Goal: Navigation & Orientation: Find specific page/section

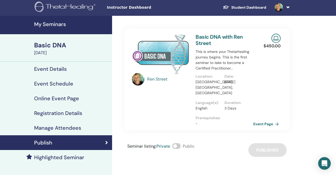
scroll to position [1, 0]
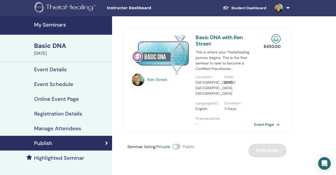
click at [268, 120] on link "Event Page" at bounding box center [268, 124] width 28 height 8
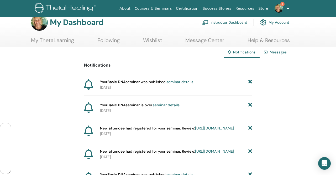
scroll to position [8, 0]
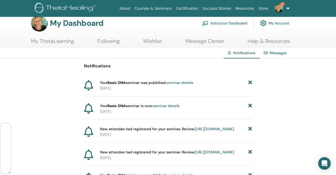
click at [179, 86] on p "[DATE]" at bounding box center [176, 88] width 152 height 6
click at [182, 82] on link "seminar details" at bounding box center [180, 82] width 27 height 5
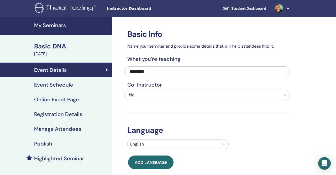
click at [67, 8] on img at bounding box center [66, 9] width 63 height 12
